Goal: Information Seeking & Learning: Learn about a topic

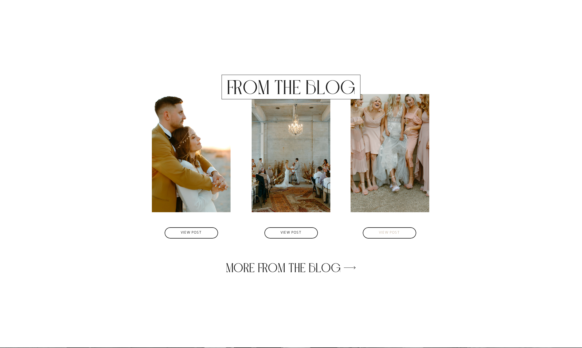
scroll to position [1683, 0]
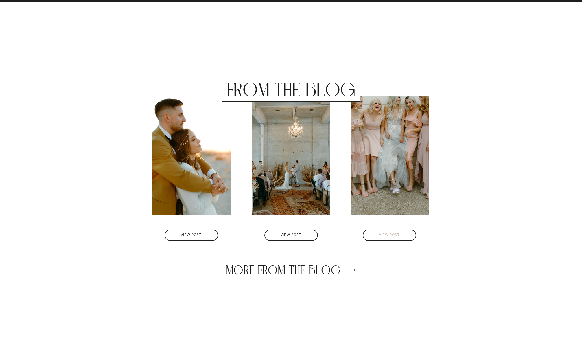
click at [397, 233] on nav "VIEW POST" at bounding box center [389, 234] width 45 height 5
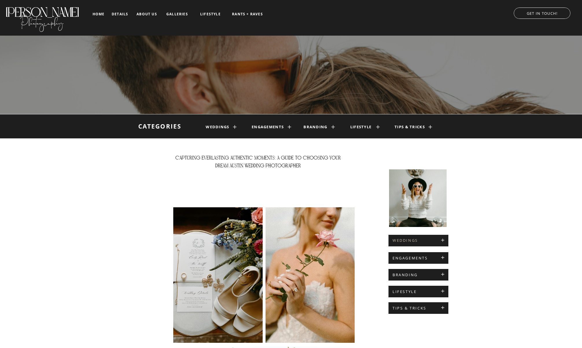
click at [403, 240] on h2 "WEDDINGS" at bounding box center [418, 240] width 52 height 5
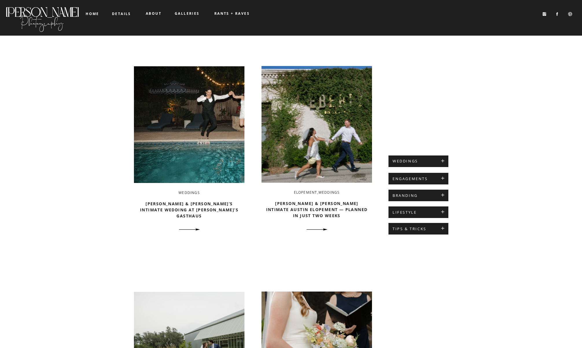
scroll to position [1, 0]
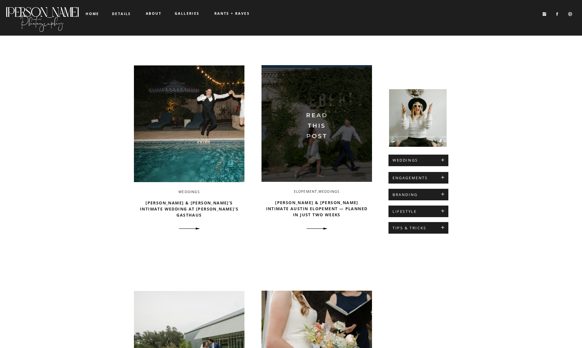
click at [323, 154] on img at bounding box center [316, 123] width 110 height 117
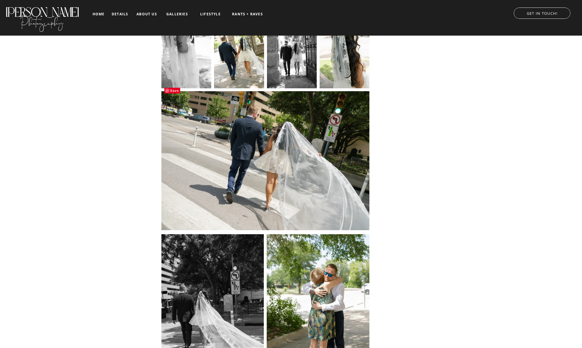
scroll to position [1414, 0]
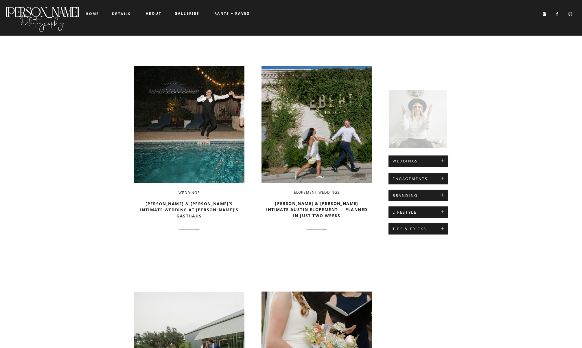
scroll to position [1, 0]
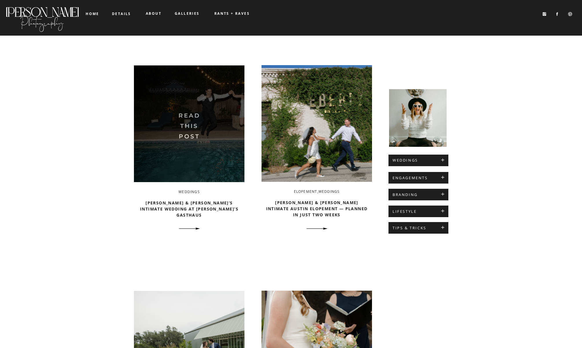
click at [184, 145] on img at bounding box center [189, 123] width 110 height 117
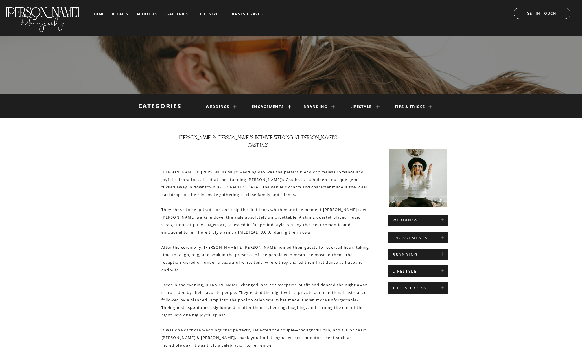
scroll to position [21, 0]
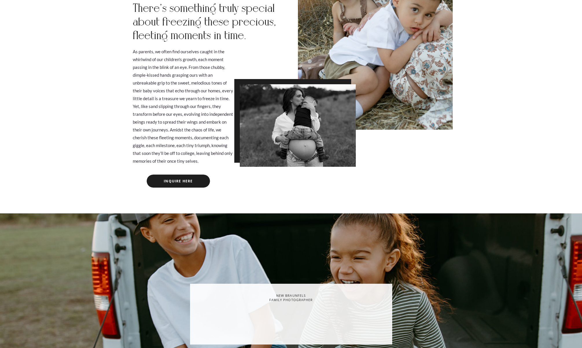
scroll to position [292, 0]
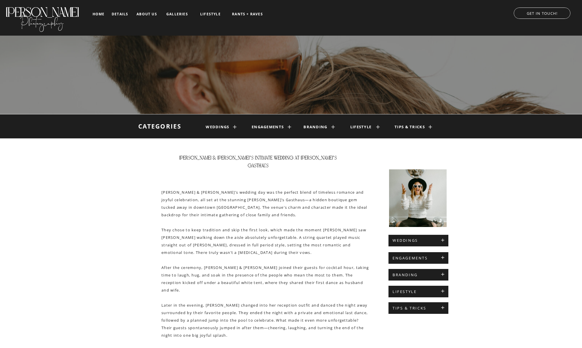
scroll to position [21, 0]
